Goal: Entertainment & Leisure: Consume media (video, audio)

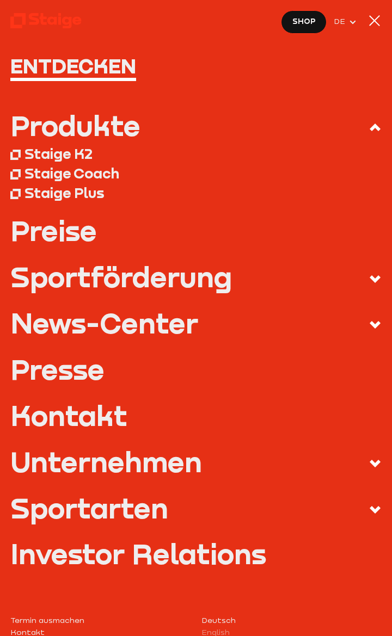
click at [375, 19] on div at bounding box center [374, 21] width 14 height 14
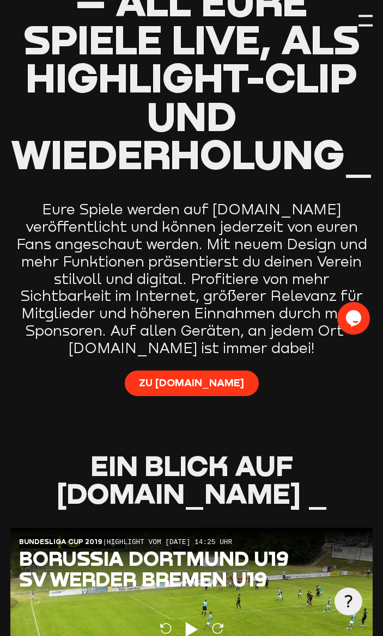
scroll to position [432, 0]
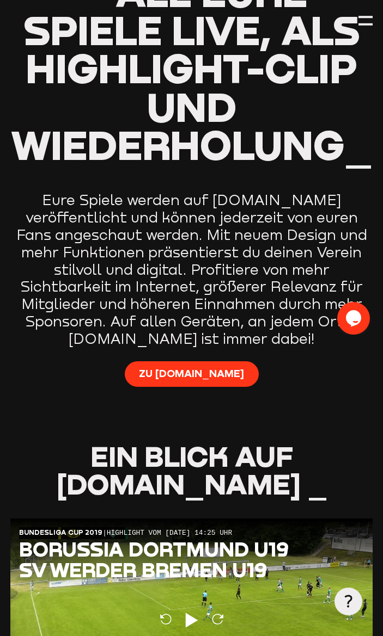
click at [197, 371] on span "Zu [DOMAIN_NAME]" at bounding box center [191, 374] width 105 height 14
type input "0.8"
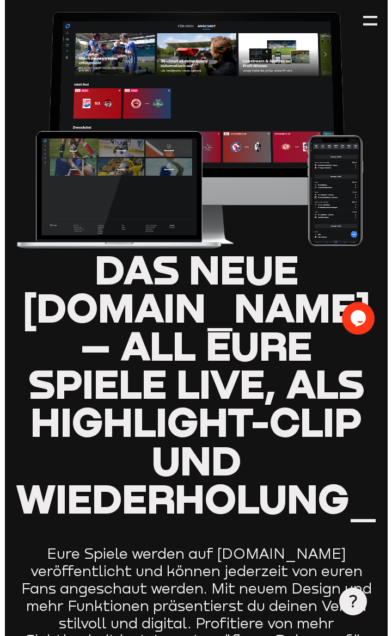
scroll to position [0, 0]
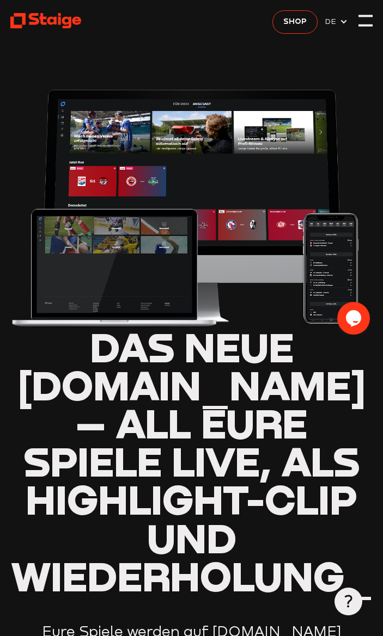
click at [367, 24] on div at bounding box center [365, 25] width 14 height 2
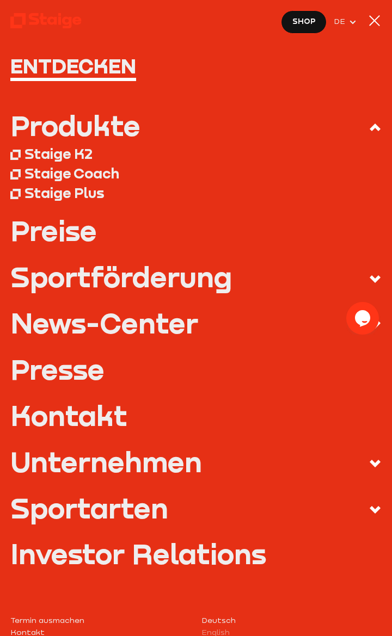
click at [368, 23] on div at bounding box center [374, 21] width 14 height 14
click at [369, 25] on div at bounding box center [374, 21] width 11 height 11
click at [169, 36] on nav "Entdecken Produkte Staige K2 Staige Coach Staige Plus Preise Blog FAQ" at bounding box center [196, 318] width 392 height 636
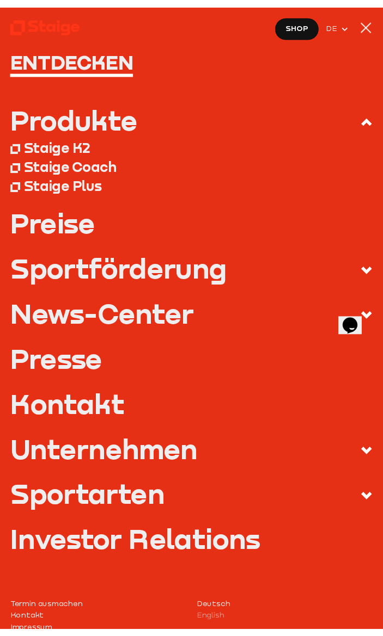
scroll to position [10, 0]
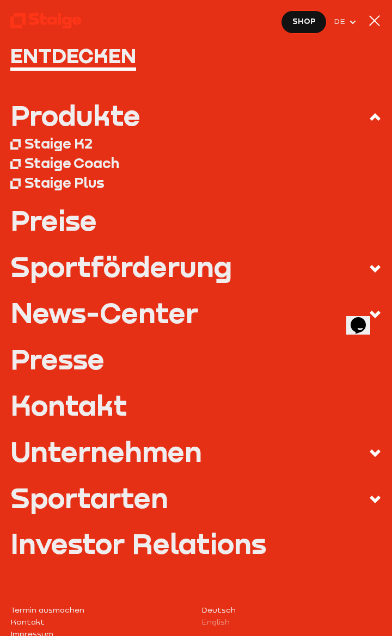
click at [109, 58] on h1 "Entdecken" at bounding box center [195, 55] width 371 height 21
click at [344, 24] on span "DE" at bounding box center [341, 21] width 15 height 12
click at [376, 23] on div at bounding box center [374, 21] width 14 height 14
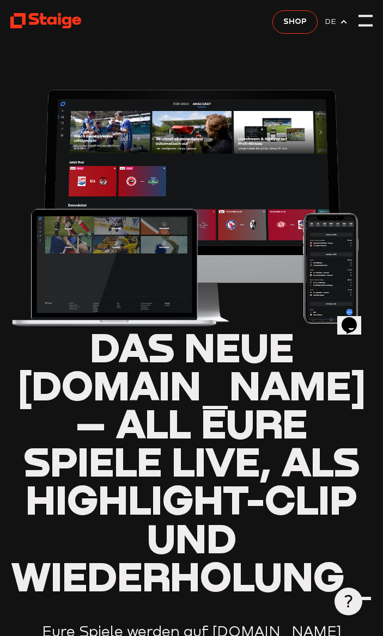
type input "0.8"
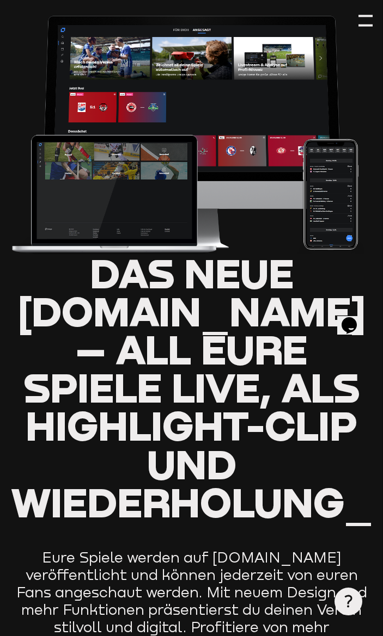
scroll to position [73, 0]
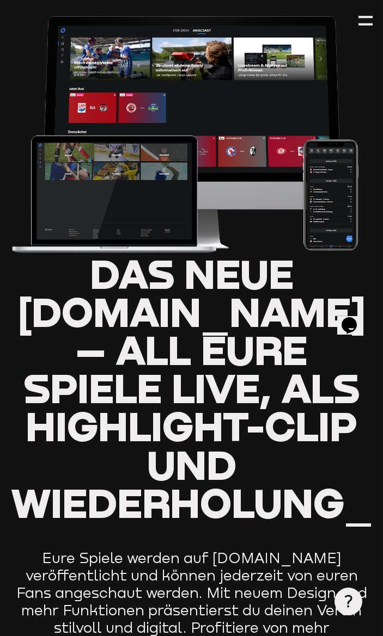
click at [155, 208] on img at bounding box center [191, 132] width 362 height 245
